Goal: Task Accomplishment & Management: Complete application form

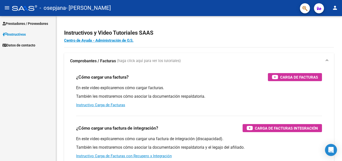
click at [39, 23] on span "Prestadores / Proveedores" at bounding box center [26, 24] width 46 height 6
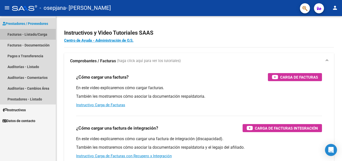
click at [48, 35] on link "Facturas - Listado/Carga" at bounding box center [28, 34] width 56 height 11
click at [44, 33] on link "Facturas - Listado/Carga" at bounding box center [28, 34] width 56 height 11
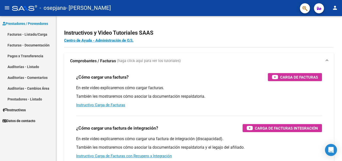
click at [39, 31] on link "Facturas - Listado/Carga" at bounding box center [28, 34] width 56 height 11
click at [26, 113] on link "Instructivos" at bounding box center [28, 109] width 56 height 11
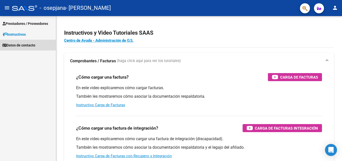
click at [40, 45] on link "Datos de contacto" at bounding box center [28, 45] width 56 height 11
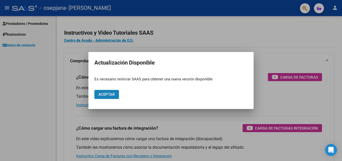
click at [110, 94] on span "Aceptar" at bounding box center [106, 94] width 17 height 5
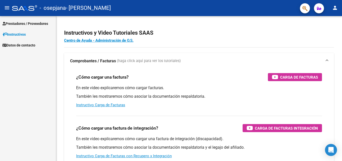
click at [335, 9] on mat-icon "person" at bounding box center [335, 8] width 6 height 6
click at [335, 9] on div at bounding box center [171, 80] width 342 height 161
click at [39, 23] on span "Prestadores / Proveedores" at bounding box center [26, 24] width 46 height 6
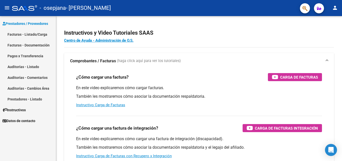
click at [36, 35] on link "Facturas - Listado/Carga" at bounding box center [28, 34] width 56 height 11
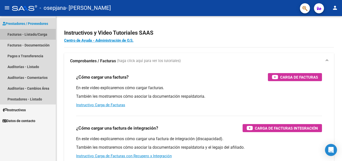
click at [36, 35] on link "Facturas - Listado/Carga" at bounding box center [28, 34] width 56 height 11
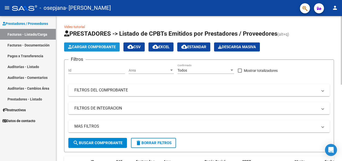
click at [113, 47] on span "Cargar Comprobante" at bounding box center [92, 47] width 48 height 5
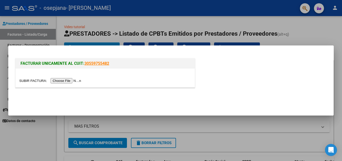
click at [75, 79] on input "file" at bounding box center [50, 80] width 63 height 5
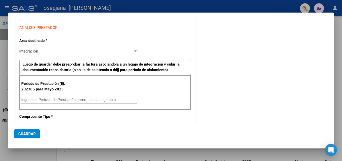
scroll to position [91, 0]
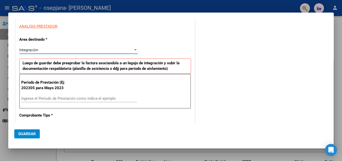
click at [68, 49] on div "Integración" at bounding box center [76, 50] width 114 height 5
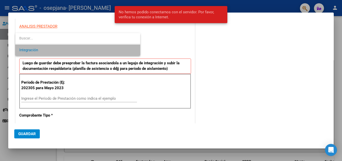
click at [68, 49] on span "Integración" at bounding box center [77, 49] width 117 height 11
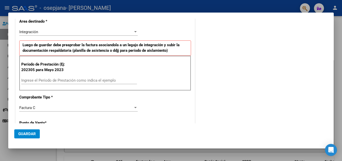
scroll to position [112, 0]
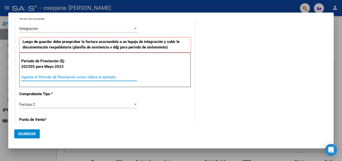
click at [85, 75] on input "Ingrese el Período de Prestación como indica el ejemplo" at bounding box center [79, 77] width 116 height 5
type input "202507"
click at [209, 98] on div "COMENTARIOS Comentarios del Prestador / Gerenciador:" at bounding box center [262, 125] width 132 height 426
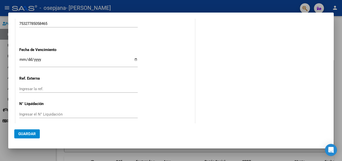
scroll to position [327, 0]
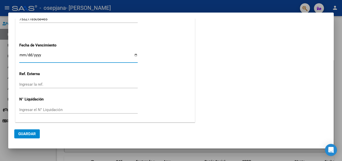
click at [135, 54] on input "Ingresar la fecha" at bounding box center [78, 57] width 118 height 8
type input "2025-08-20"
click at [32, 133] on span "Guardar" at bounding box center [27, 133] width 18 height 5
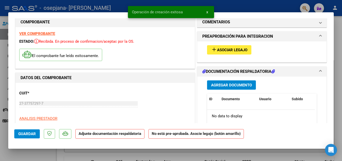
scroll to position [0, 0]
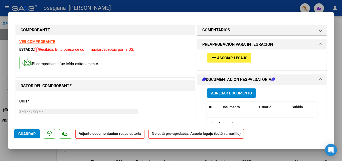
click at [238, 58] on span "Asociar Legajo" at bounding box center [232, 58] width 30 height 5
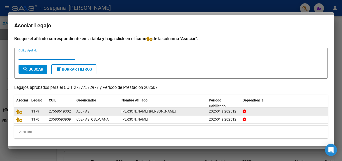
click at [40, 111] on div "1179" at bounding box center [38, 111] width 14 height 6
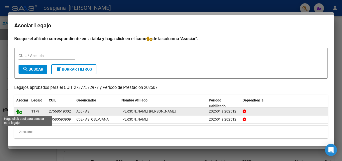
click at [20, 112] on icon at bounding box center [19, 111] width 6 height 6
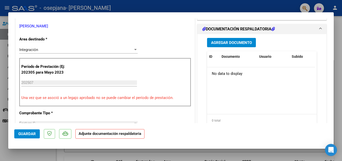
scroll to position [111, 0]
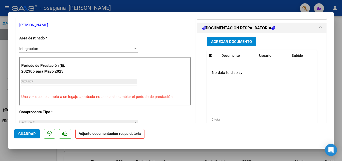
click at [320, 67] on div "Agregar Documento ID Documento Usuario Subido Acción No data to display 0 total…" at bounding box center [261, 85] width 129 height 104
click at [240, 42] on span "Agregar Documento" at bounding box center [231, 41] width 41 height 5
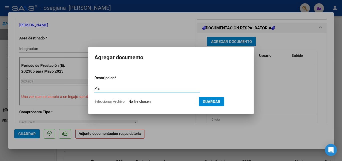
type input "Plan"
click at [81, 31] on div at bounding box center [171, 80] width 342 height 161
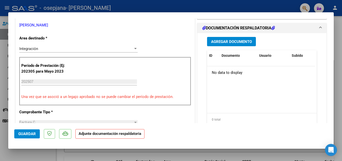
click at [234, 41] on span "Agregar Documento" at bounding box center [231, 41] width 41 height 5
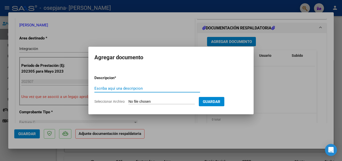
click at [172, 88] on input "Escriba aquí una descripcion" at bounding box center [147, 88] width 106 height 5
type input "Planilla de asistencia"
click at [159, 99] on form "Descripcion * Planilla de asistencia Escriba aquí una descripcion Seleccionar A…" at bounding box center [170, 89] width 153 height 37
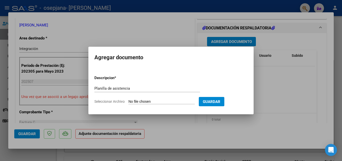
click at [160, 102] on input "Seleccionar Archivo" at bounding box center [161, 101] width 66 height 5
type input "C:\fakepath\PA Alma Correa Julio.pdf"
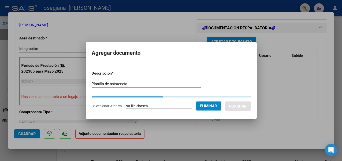
click at [266, 131] on div at bounding box center [171, 80] width 342 height 161
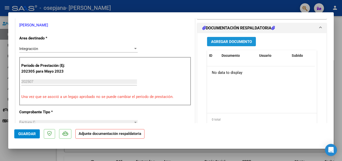
click at [237, 42] on span "Agregar Documento" at bounding box center [231, 41] width 41 height 5
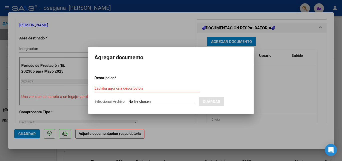
click at [170, 99] on input "Seleccionar Archivo" at bounding box center [161, 101] width 66 height 5
type input "C:\fakepath\PA Alma Correa Julio.pdf"
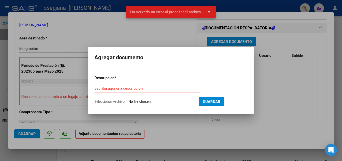
click at [143, 88] on input "Escriba aquí una descripcion" at bounding box center [147, 88] width 106 height 5
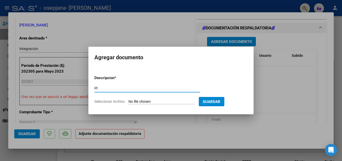
type input "P"
type input "PA"
click at [147, 103] on input "Seleccionar Archivo" at bounding box center [161, 101] width 66 height 5
type input "C:\fakepath\PA Alma Correa Julio.pdf"
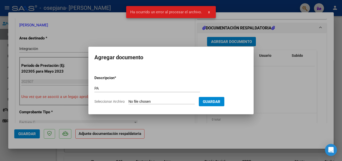
click at [120, 101] on span "Seleccionar Archivo" at bounding box center [109, 101] width 30 height 4
click at [128, 101] on input "Seleccionar Archivo" at bounding box center [161, 101] width 66 height 5
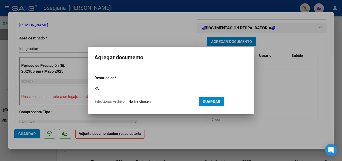
type input "C:\fakepath\PA Alma Correa Julio.pdf"
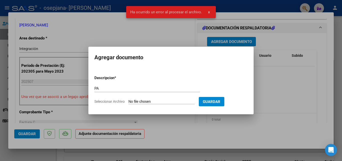
click at [208, 12] on span "x" at bounding box center [209, 12] width 2 height 5
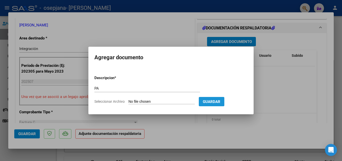
click at [220, 101] on span "Guardar" at bounding box center [212, 101] width 18 height 5
click at [253, 127] on div at bounding box center [171, 80] width 342 height 161
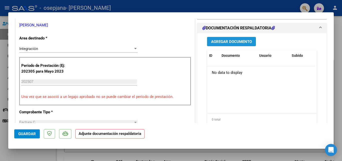
click at [232, 44] on span "Agregar Documento" at bounding box center [231, 41] width 41 height 5
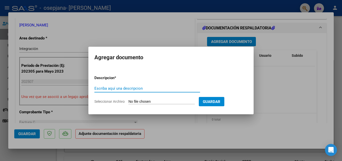
click at [152, 88] on input "Escriba aquí una descripcion" at bounding box center [147, 88] width 106 height 5
type input "Planilla Asistencia"
click at [108, 104] on form "Descripcion * Planilla Asistencia Escriba aquí una descripcion Seleccionar Arch…" at bounding box center [170, 89] width 153 height 37
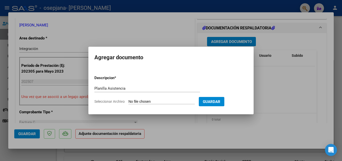
click at [114, 100] on span "Seleccionar Archivo" at bounding box center [109, 101] width 30 height 4
click at [128, 100] on input "Seleccionar Archivo" at bounding box center [161, 101] width 66 height 5
type input "C:\fakepath\27377572977_011_00003_00000321.pdf"
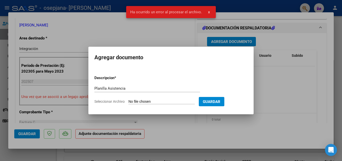
click at [283, 105] on div at bounding box center [171, 80] width 342 height 161
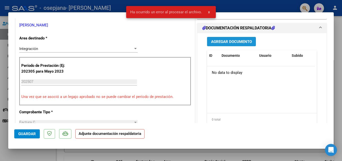
click at [247, 44] on span "Agregar Documento" at bounding box center [231, 41] width 41 height 5
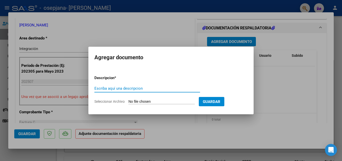
click at [126, 88] on input "Escriba aquí una descripcion" at bounding box center [147, 88] width 106 height 5
type input "PA"
click at [151, 101] on input "Seleccionar Archivo" at bounding box center [161, 101] width 66 height 5
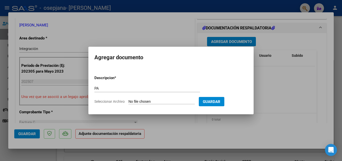
type input "C:\fakepath\PA Alma Correa Julio.pdf"
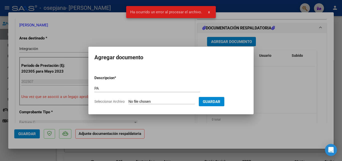
click at [208, 12] on span "x" at bounding box center [209, 12] width 2 height 5
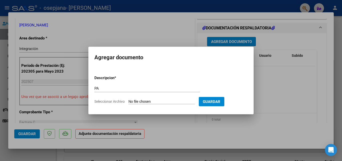
click at [220, 103] on span "Guardar" at bounding box center [212, 101] width 18 height 5
click at [220, 102] on span "Guardar" at bounding box center [212, 101] width 18 height 5
click at [307, 98] on div at bounding box center [171, 80] width 342 height 161
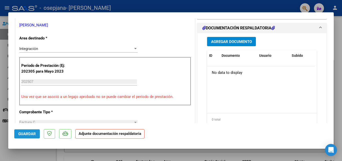
click at [31, 134] on span "Guardar" at bounding box center [27, 133] width 18 height 5
drag, startPoint x: 240, startPoint y: 92, endPoint x: 288, endPoint y: 62, distance: 57.1
click at [288, 62] on div "ID Documento Usuario Subido Acción No data to display 0 total 1" at bounding box center [262, 87] width 110 height 75
click at [284, 40] on div "Agregar Documento" at bounding box center [262, 41] width 110 height 9
click at [243, 43] on span "Agregar Documento" at bounding box center [231, 41] width 41 height 5
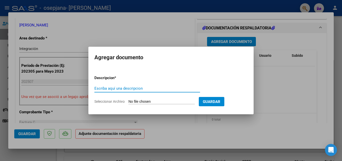
click at [136, 89] on input "Escriba aquí una descripcion" at bounding box center [147, 88] width 106 height 5
type input "PA"
click at [153, 101] on input "Seleccionar Archivo" at bounding box center [161, 101] width 66 height 5
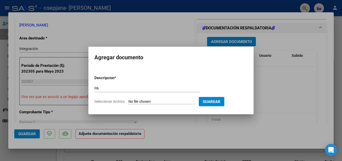
type input "C:\fakepath\PA Alma Correa Julio.pdf"
click at [235, 61] on h2 "Agregar documento" at bounding box center [170, 58] width 153 height 10
click at [175, 99] on input "Seleccionar Archivo" at bounding box center [161, 101] width 66 height 5
type input "C:\fakepath\PA Alma Correa Julio.pdf"
click at [289, 112] on div at bounding box center [171, 80] width 342 height 161
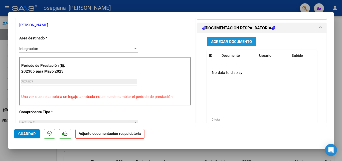
click at [244, 43] on span "Agregar Documento" at bounding box center [231, 41] width 41 height 5
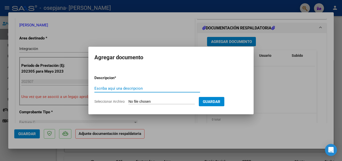
click at [168, 88] on input "Escriba aquí una descripcion" at bounding box center [147, 88] width 106 height 5
type input "PA"
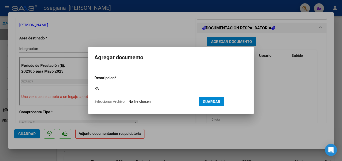
click at [196, 76] on form "Descripcion * PA Escriba aquí una descripcion Seleccionar Archivo Guardar" at bounding box center [170, 89] width 153 height 37
click at [178, 103] on input "Seleccionar Archivo" at bounding box center [161, 101] width 66 height 5
type input "C:\fakepath\PA Alma Correa Julio.pdf"
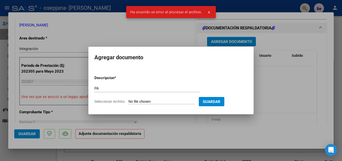
click at [270, 98] on div at bounding box center [171, 80] width 342 height 161
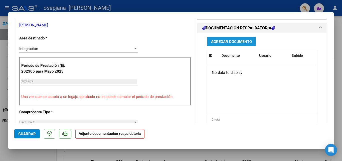
click at [230, 42] on span "Agregar Documento" at bounding box center [231, 41] width 41 height 5
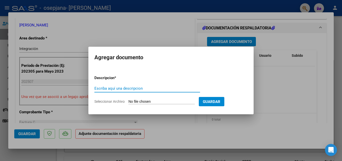
click at [154, 88] on input "Escriba aquí una descripcion" at bounding box center [147, 88] width 106 height 5
type input "PA"
click at [149, 100] on input "Seleccionar Archivo" at bounding box center [161, 101] width 66 height 5
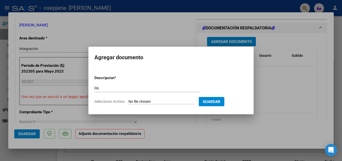
type input "C:\fakepath\PA Alma Correa Julio.pdf"
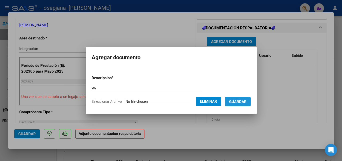
click at [245, 102] on span "Guardar" at bounding box center [238, 101] width 18 height 5
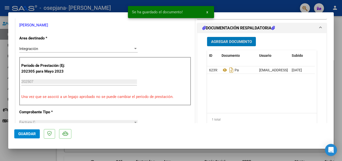
click at [25, 134] on span "Guardar" at bounding box center [27, 133] width 18 height 5
click at [280, 154] on div at bounding box center [171, 80] width 342 height 161
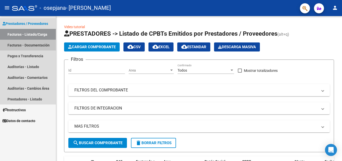
click at [43, 43] on link "Facturas - Documentación" at bounding box center [28, 45] width 56 height 11
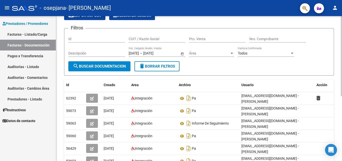
scroll to position [22, 0]
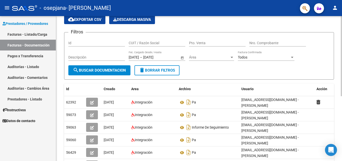
click at [335, 82] on div "PRESTADORES -> Comprobantes - Documentación Respaldatoria cloud_download Export…" at bounding box center [199, 122] width 287 height 257
